Goal: Transaction & Acquisition: Purchase product/service

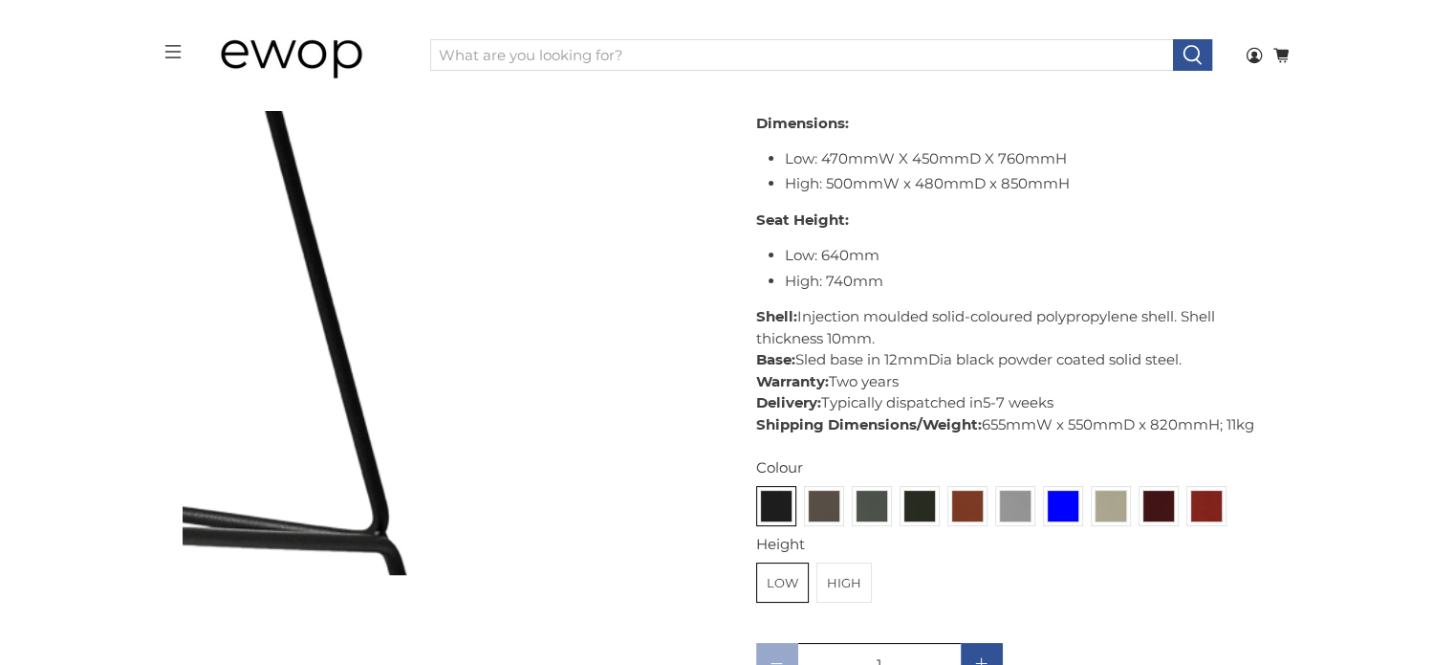
scroll to position [769, 0]
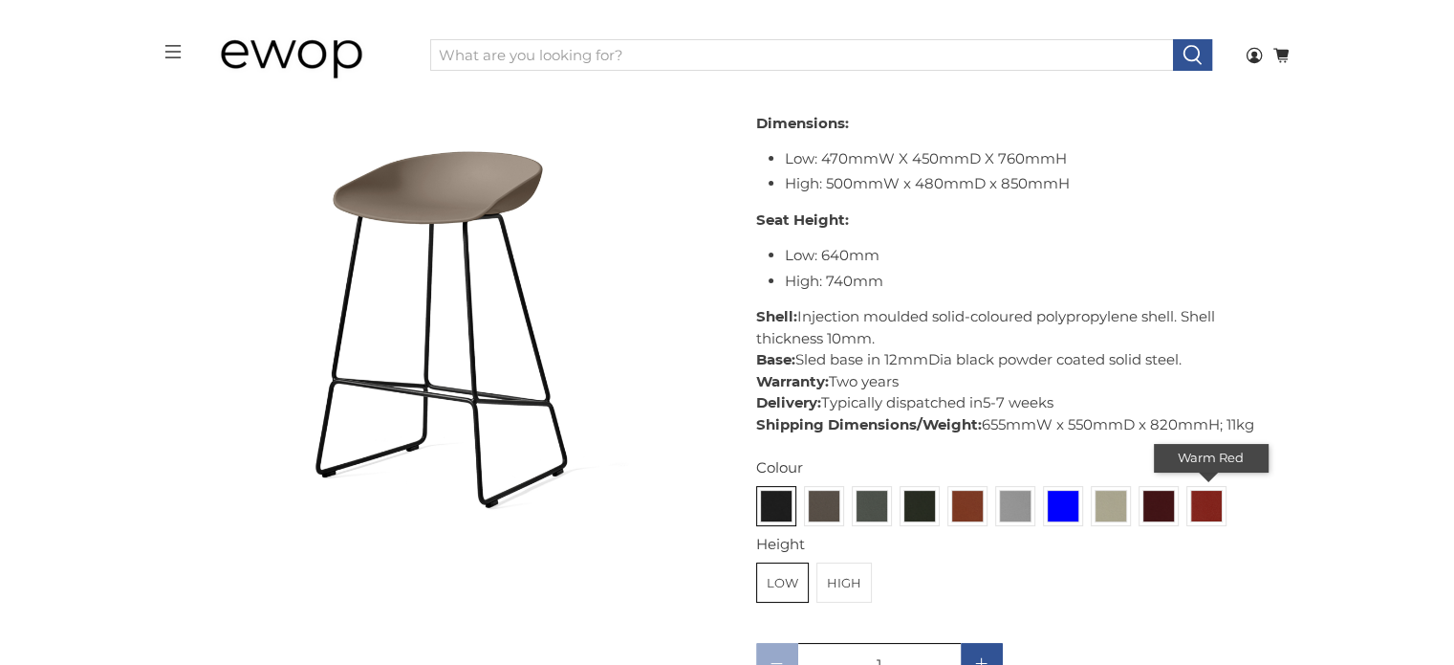
click at [1193, 498] on img at bounding box center [1206, 506] width 31 height 31
click at [0, 0] on input "radio" at bounding box center [0, 0] width 0 height 0
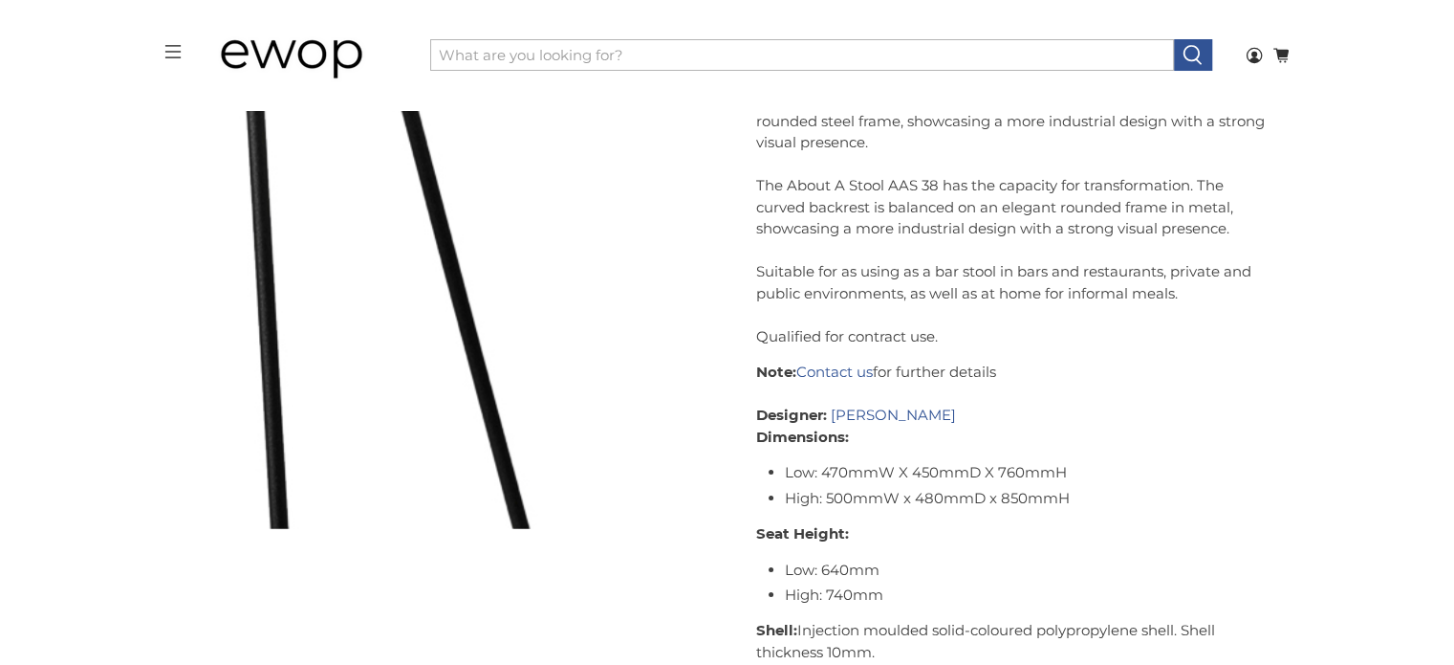
scroll to position [4462, 0]
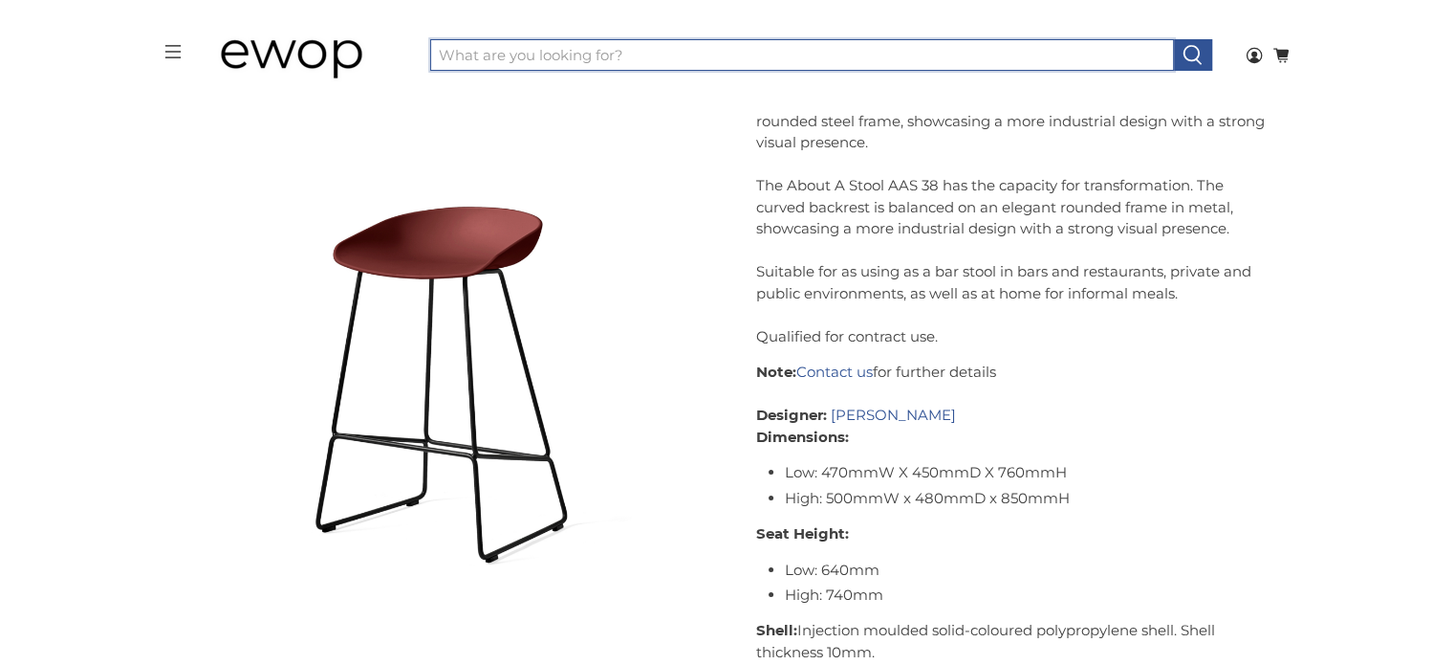
click at [500, 46] on input "What are you looking for?" at bounding box center [802, 55] width 744 height 33
type input "hay"
click at [1173, 39] on button at bounding box center [1192, 55] width 39 height 33
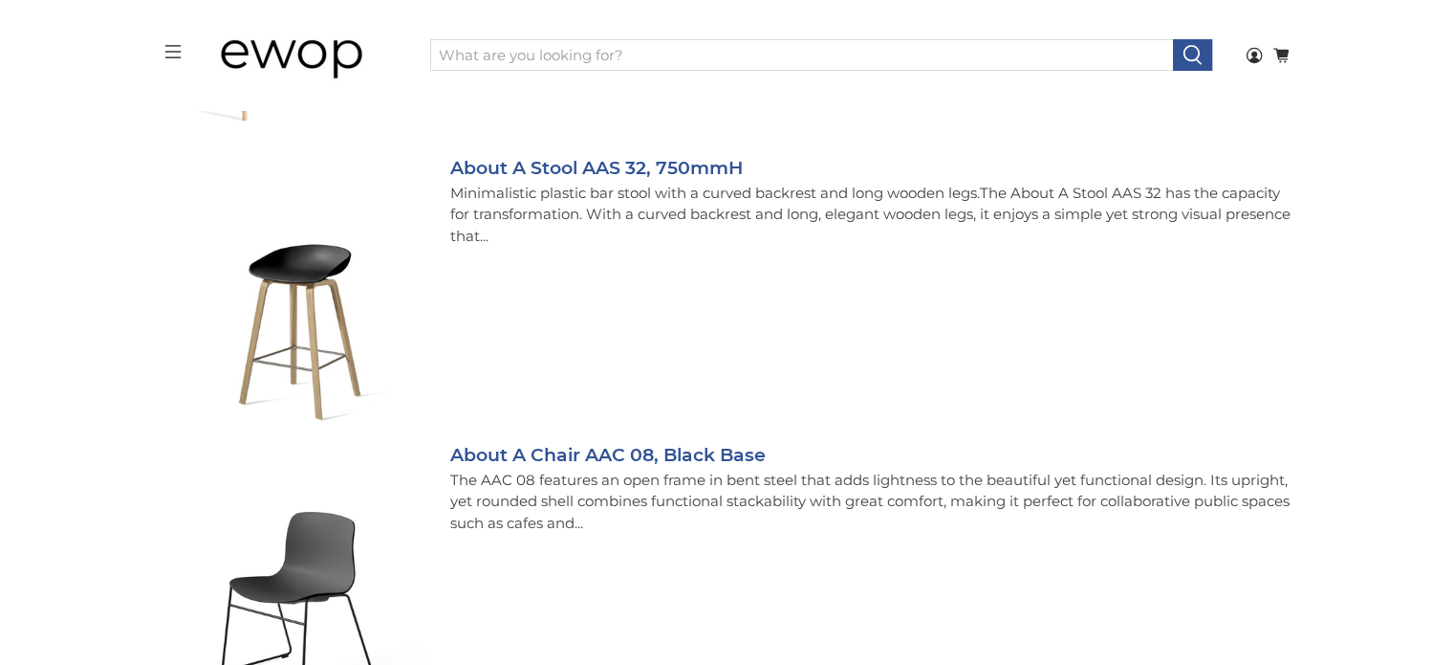
scroll to position [961, 0]
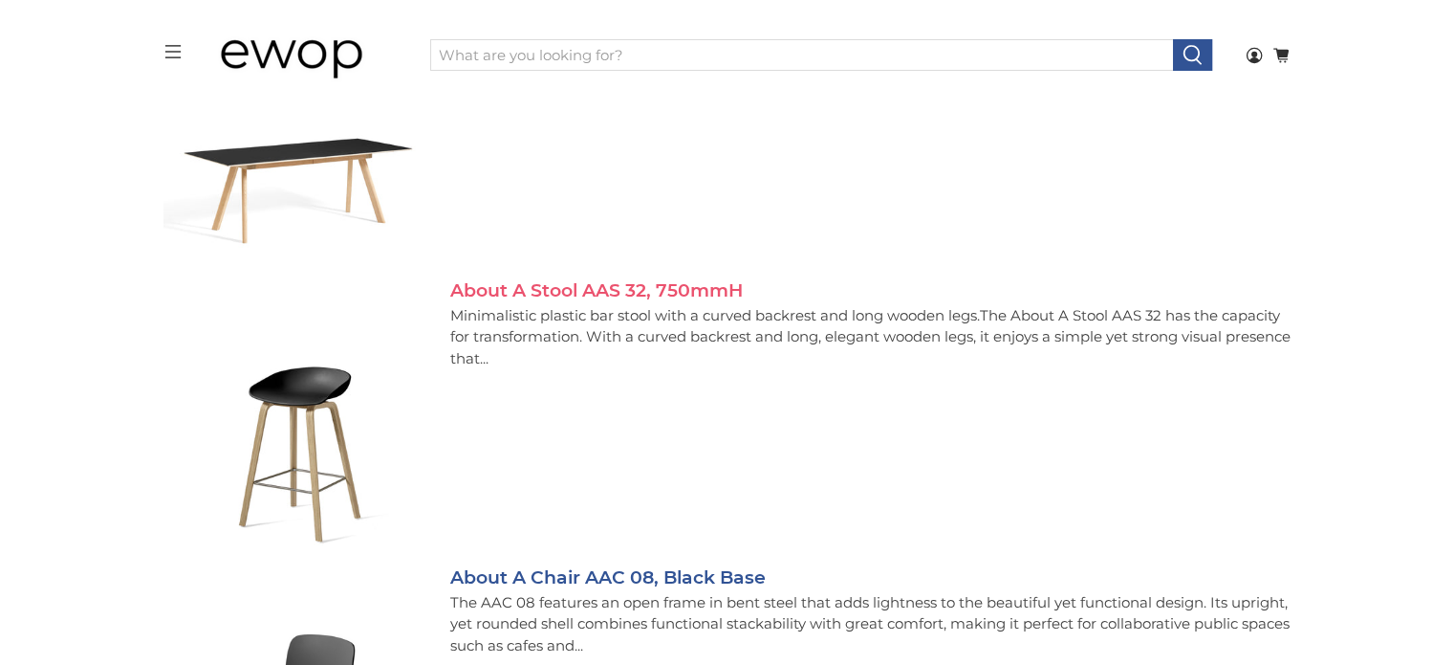
click at [498, 290] on link "About A Stool AAS 32, 750mmH" at bounding box center [596, 290] width 293 height 22
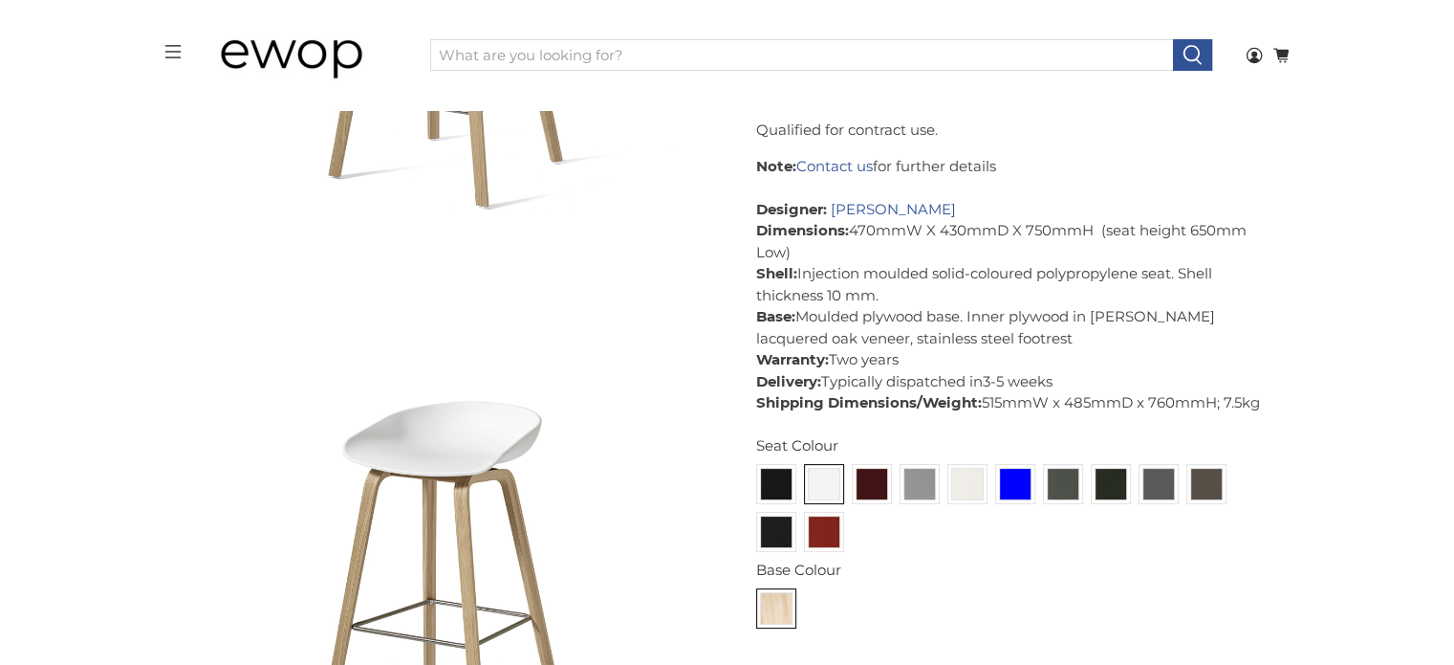
scroll to position [577, 0]
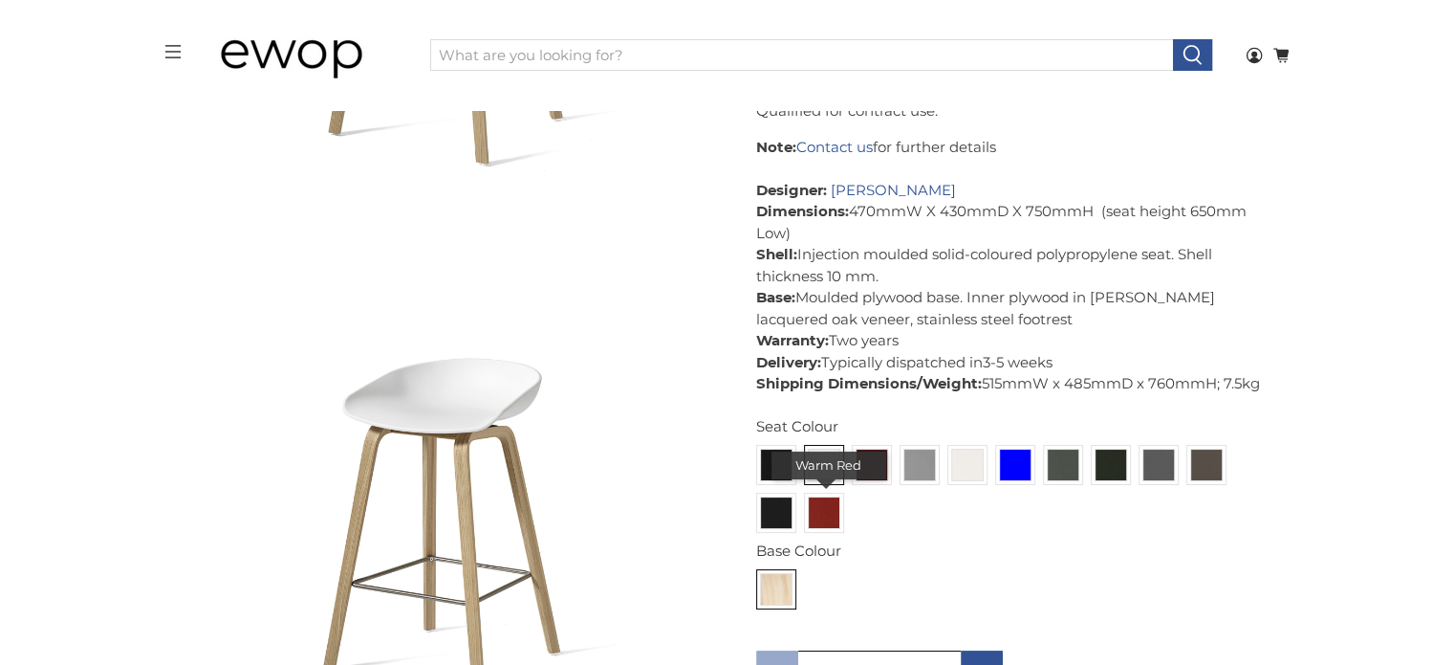
click at [825, 517] on img at bounding box center [824, 512] width 31 height 31
click at [0, 0] on input "radio" at bounding box center [0, 0] width 0 height 0
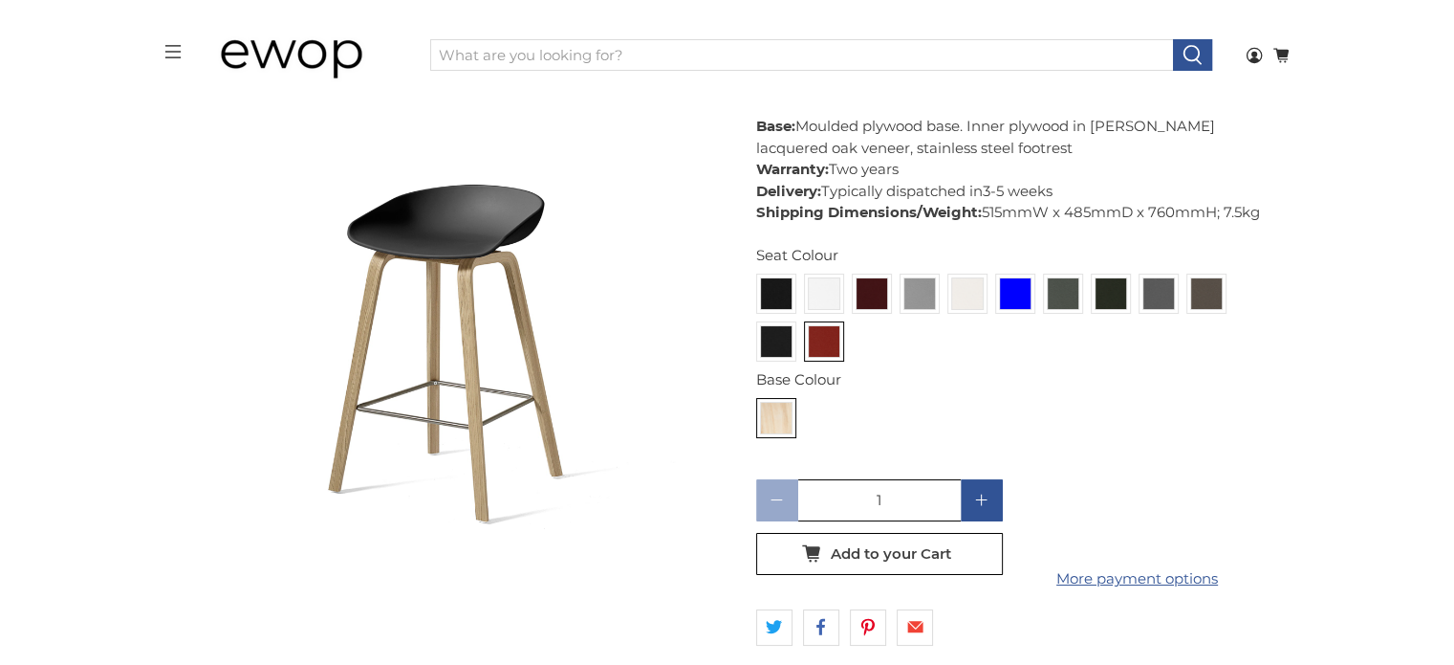
scroll to position [6011, 0]
